Goal: Transaction & Acquisition: Purchase product/service

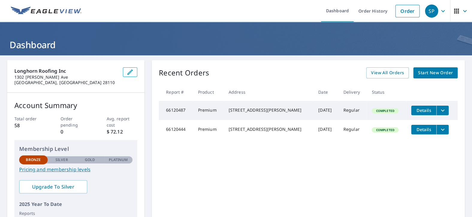
click at [430, 74] on span "Start New Order" at bounding box center [435, 72] width 35 height 7
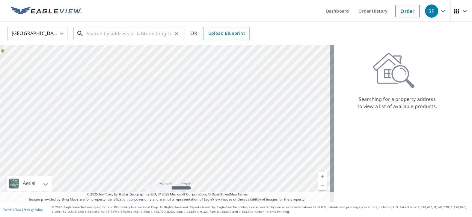
click at [94, 34] on input "text" at bounding box center [129, 33] width 85 height 17
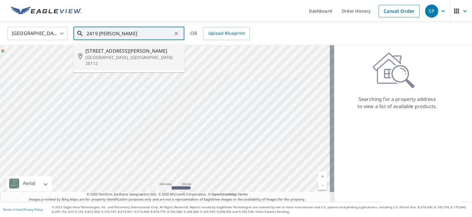
click at [101, 50] on span "[STREET_ADDRESS][PERSON_NAME]" at bounding box center [132, 50] width 94 height 7
type input "[STREET_ADDRESS][PERSON_NAME]"
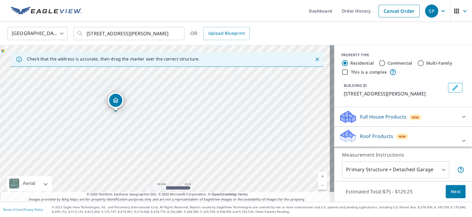
drag, startPoint x: 117, startPoint y: 107, endPoint x: 392, endPoint y: 109, distance: 274.8
click at [392, 109] on div "Check that the address is accurate, then drag the marker over the correct struc…" at bounding box center [236, 123] width 472 height 157
click at [277, 104] on div "[STREET_ADDRESS][PERSON_NAME]" at bounding box center [167, 123] width 334 height 157
drag, startPoint x: 95, startPoint y: 116, endPoint x: 175, endPoint y: 121, distance: 80.1
click at [175, 121] on div "[STREET_ADDRESS][PERSON_NAME]" at bounding box center [167, 123] width 334 height 157
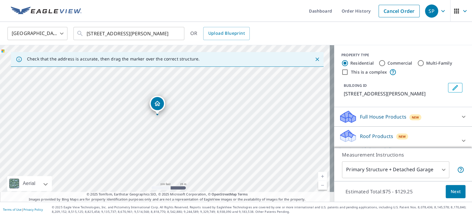
drag, startPoint x: 163, startPoint y: 137, endPoint x: 161, endPoint y: 141, distance: 4.1
click at [161, 141] on div "[STREET_ADDRESS][PERSON_NAME]" at bounding box center [167, 123] width 334 height 157
drag, startPoint x: 156, startPoint y: 102, endPoint x: 155, endPoint y: 112, distance: 10.0
drag, startPoint x: 165, startPoint y: 112, endPoint x: 164, endPoint y: 107, distance: 5.1
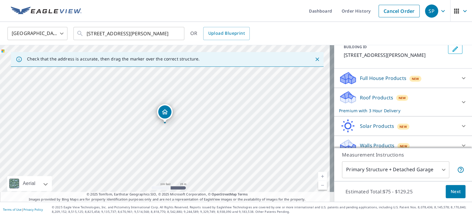
scroll to position [53, 0]
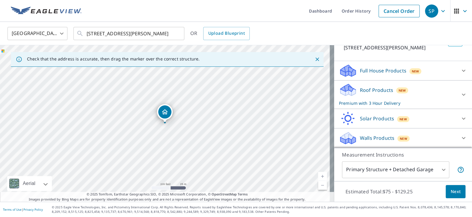
click at [445, 191] on button "Next" at bounding box center [455, 191] width 20 height 13
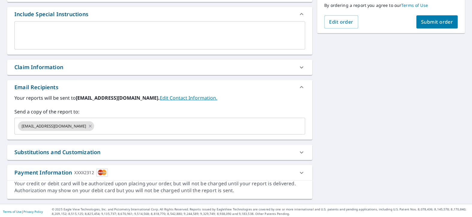
scroll to position [159, 0]
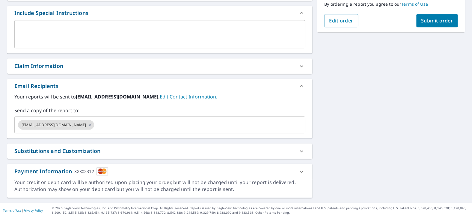
click at [299, 171] on icon at bounding box center [301, 171] width 7 height 7
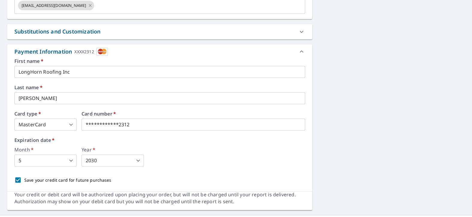
scroll to position [291, 0]
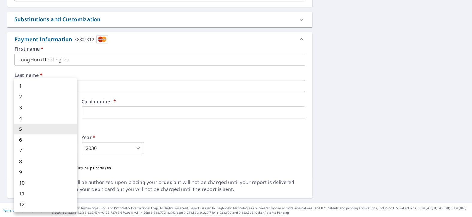
click at [72, 148] on body "SP SP Dashboard Order History Cancel Order SP Dashboard / Finalize Order Finali…" at bounding box center [236, 108] width 472 height 217
click at [67, 150] on li "7" at bounding box center [45, 150] width 62 height 11
checkbox input "true"
type input "7"
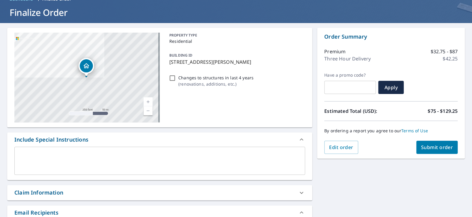
scroll to position [21, 0]
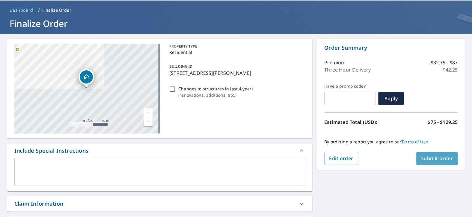
click at [429, 158] on span "Submit order" at bounding box center [437, 158] width 32 height 7
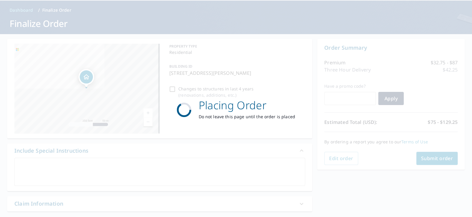
checkbox input "true"
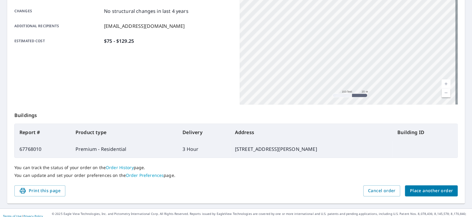
scroll to position [131, 0]
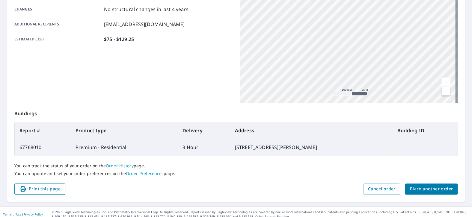
click at [43, 187] on span "Print this page" at bounding box center [39, 188] width 41 height 7
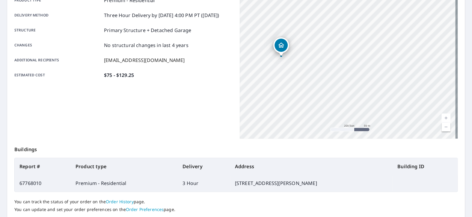
scroll to position [11, 0]
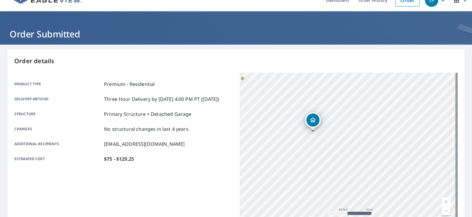
click at [310, 119] on icon "Dropped pin, building 1, Residential property, 2419 Carl Funderburk Rd Monroe, …" at bounding box center [313, 119] width 6 height 5
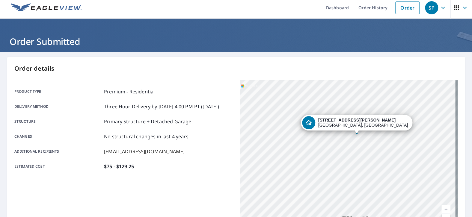
scroll to position [0, 0]
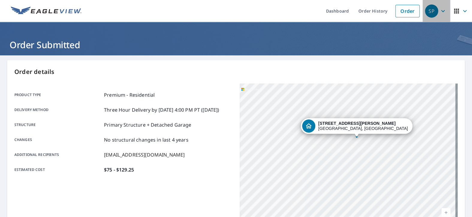
click at [441, 10] on icon "button" at bounding box center [443, 11] width 4 height 2
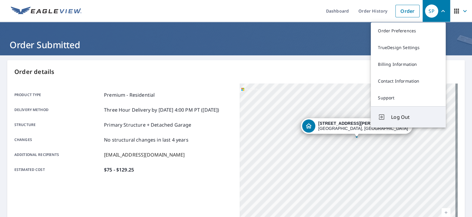
click at [402, 120] on span "Log Out" at bounding box center [414, 116] width 47 height 7
